Goal: Task Accomplishment & Management: Manage account settings

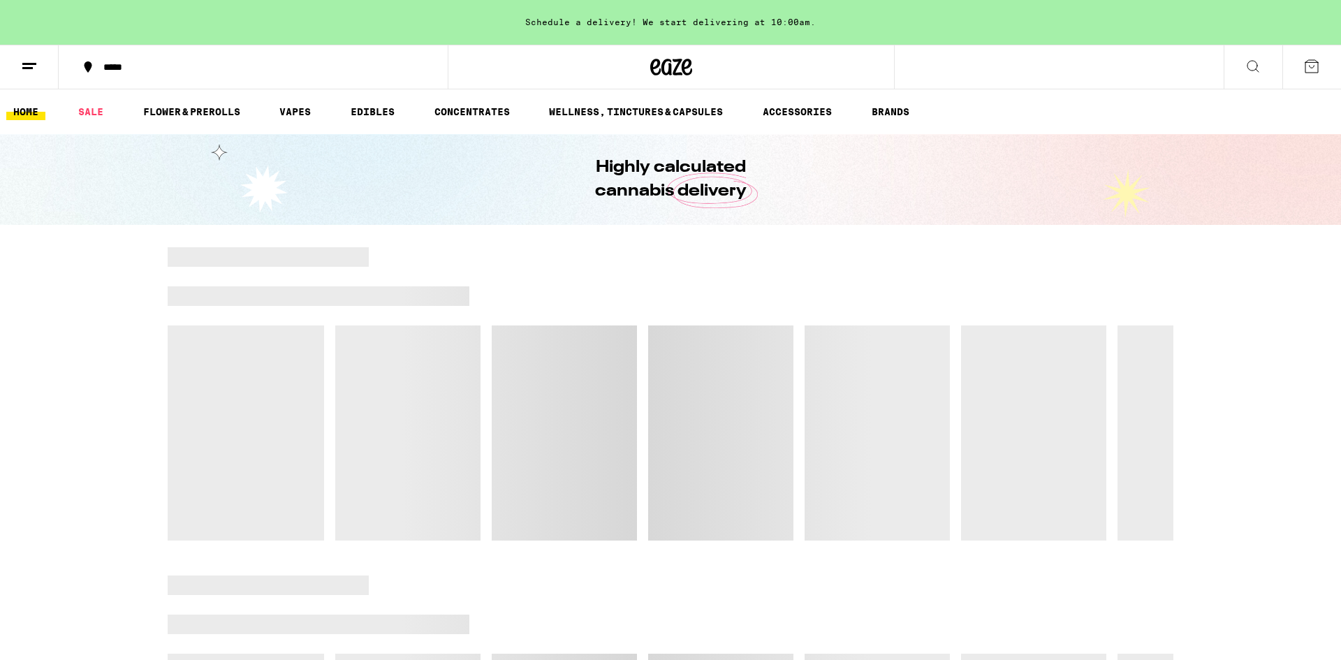
click at [19, 61] on button at bounding box center [29, 67] width 59 height 44
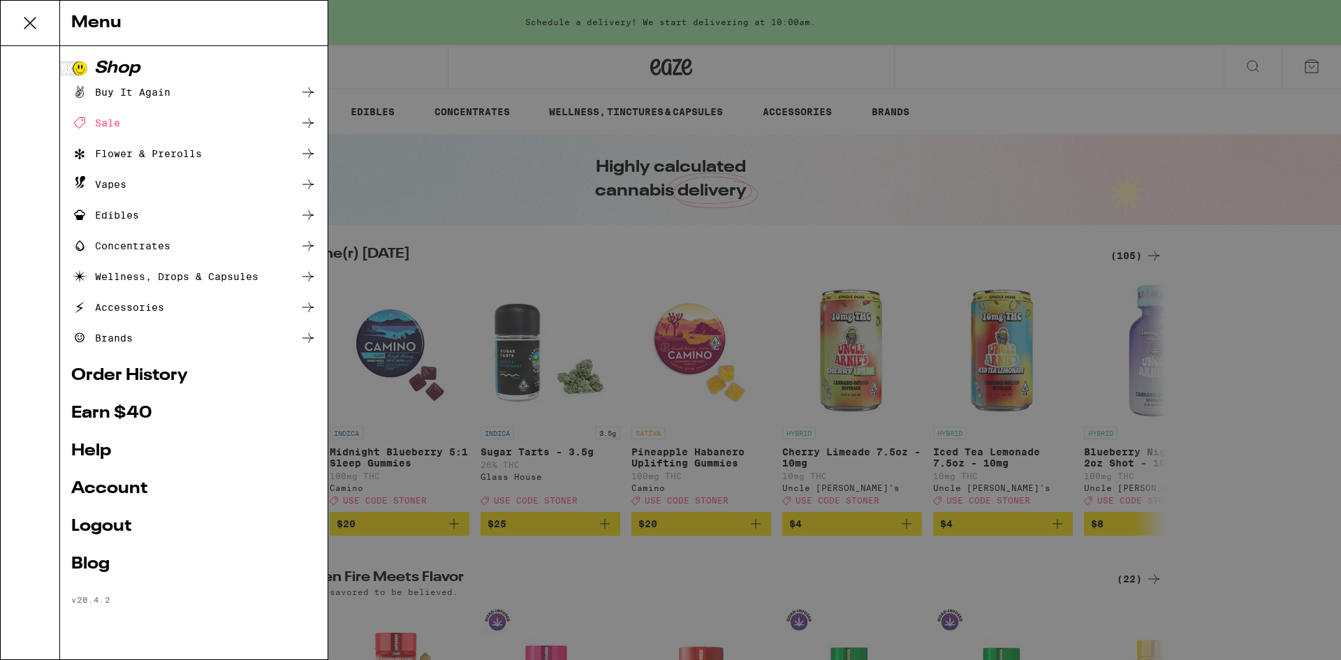
click at [89, 517] on ul "Shop Buy It Again Sale Flower & Prerolls Vapes Edibles Concentrates Wellness, D…" at bounding box center [193, 332] width 245 height 545
click at [98, 519] on link "Logout" at bounding box center [193, 526] width 245 height 17
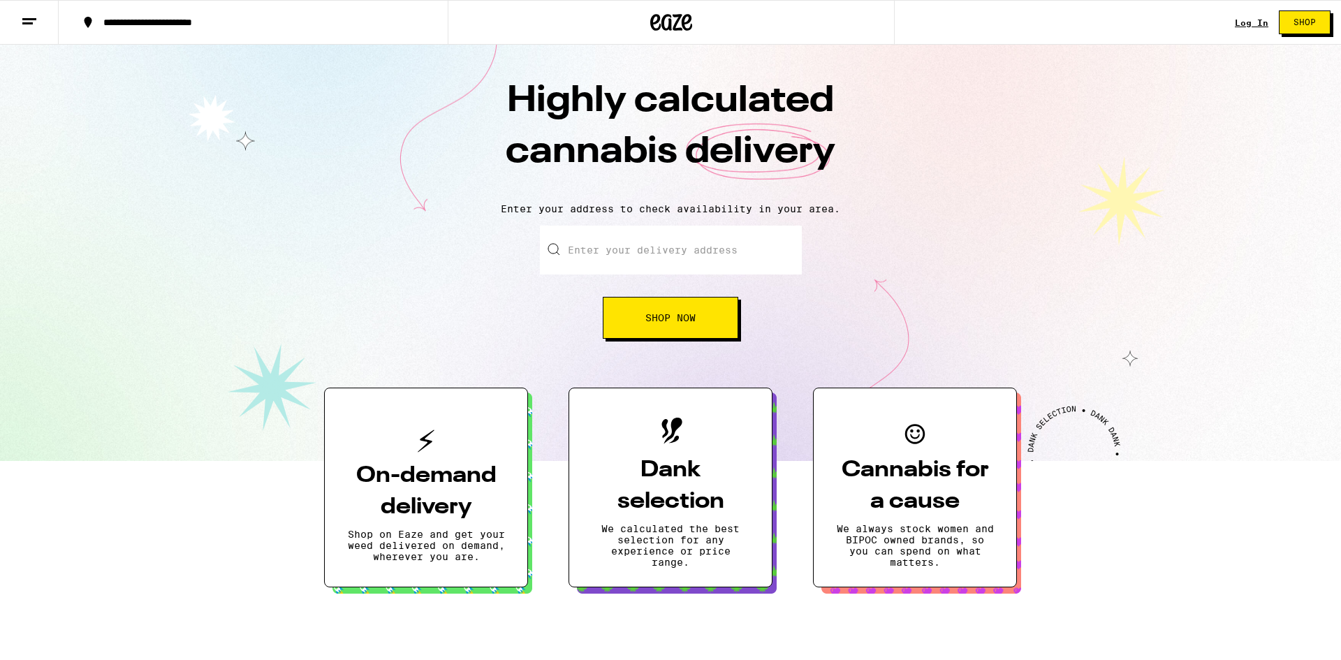
click at [1251, 18] on link "Log In" at bounding box center [1251, 22] width 34 height 9
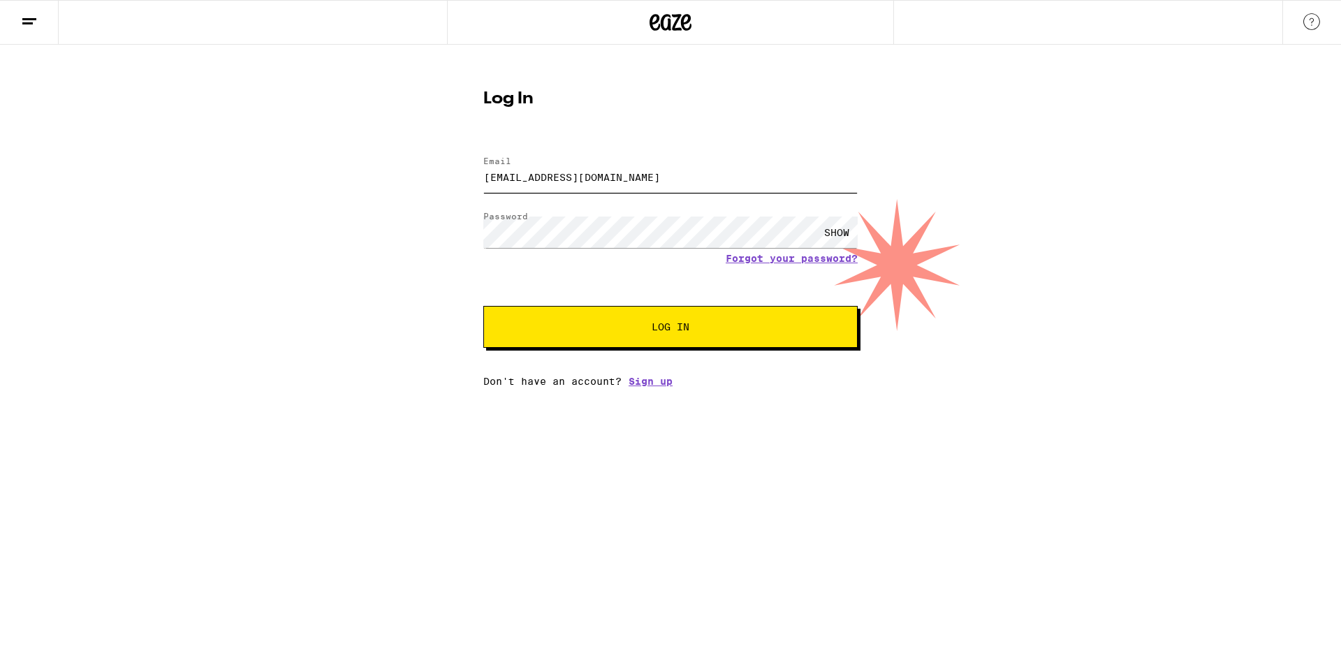
click at [684, 182] on input "[EMAIL_ADDRESS][DOMAIN_NAME]" at bounding box center [670, 176] width 374 height 31
type input "[EMAIL_ADDRESS][DOMAIN_NAME]"
click at [587, 311] on button "Log In" at bounding box center [670, 327] width 374 height 42
